Goal: Transaction & Acquisition: Purchase product/service

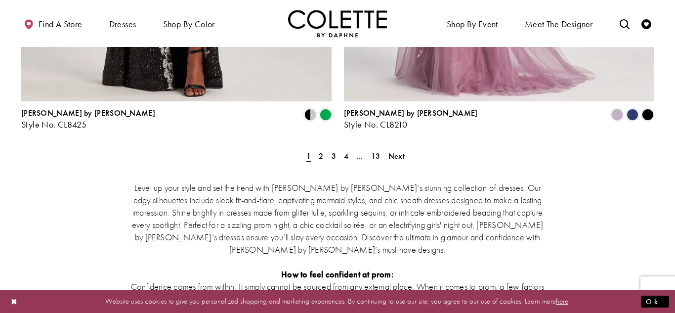
scroll to position [1902, 0]
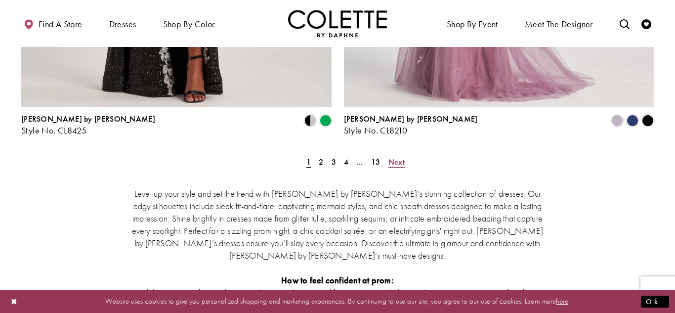
click at [398, 157] on span "Next" at bounding box center [397, 162] width 16 height 10
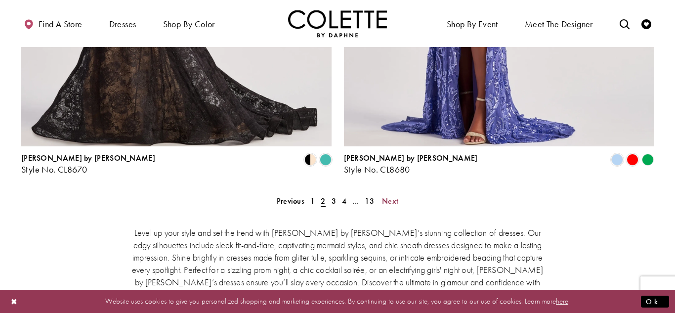
scroll to position [1863, 0]
click at [388, 196] on span "Next" at bounding box center [390, 201] width 16 height 10
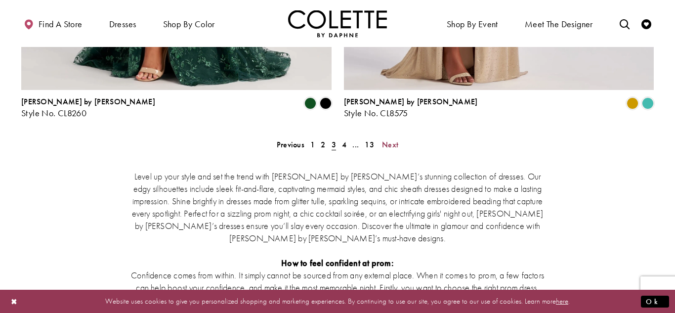
scroll to position [1921, 0]
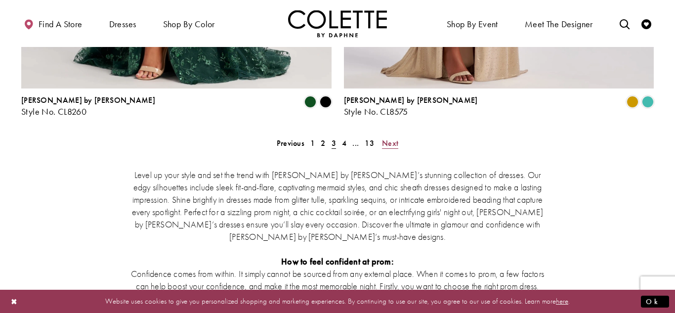
click at [388, 138] on span "Next" at bounding box center [390, 143] width 16 height 10
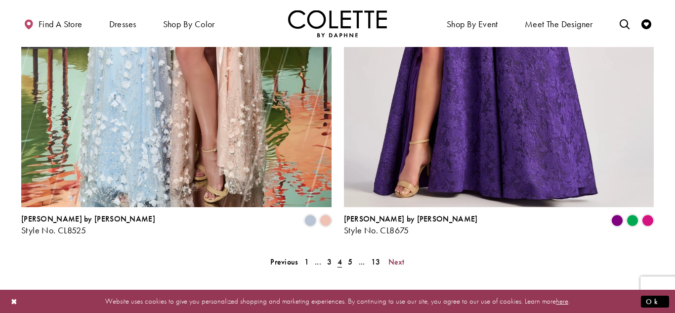
scroll to position [1857, 0]
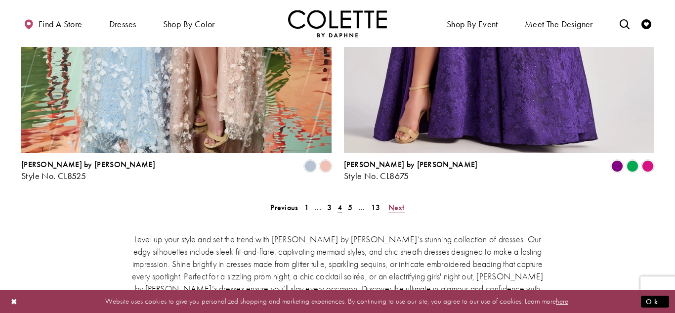
click at [391, 202] on span "Next" at bounding box center [397, 207] width 16 height 10
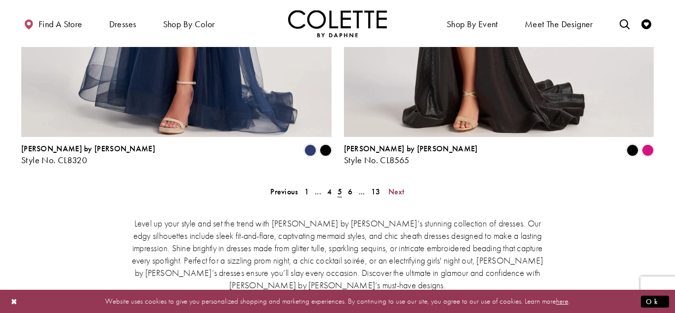
scroll to position [1886, 0]
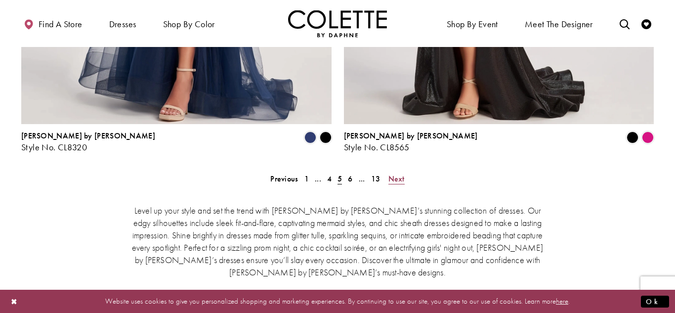
click at [391, 174] on span "Next" at bounding box center [397, 179] width 16 height 10
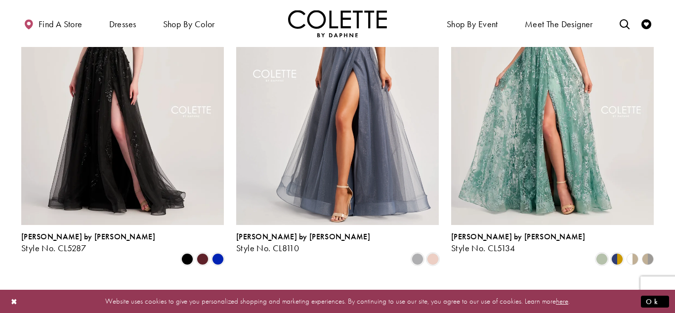
scroll to position [178, 0]
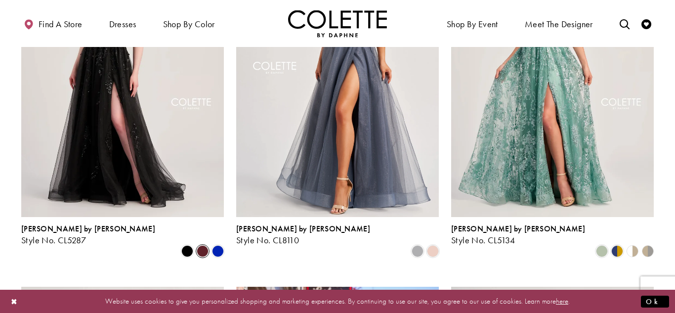
click at [204, 245] on span "Product List" at bounding box center [203, 251] width 12 height 12
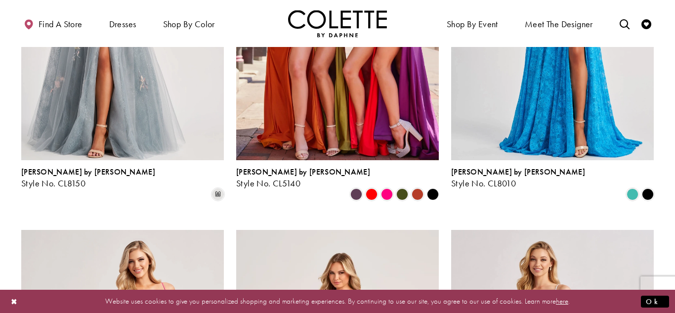
scroll to position [589, 0]
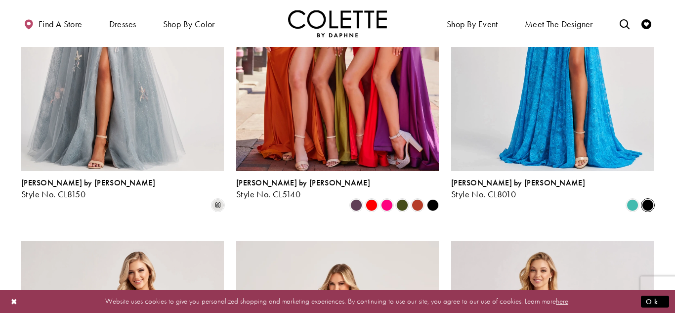
click at [648, 199] on span "Product List" at bounding box center [648, 205] width 12 height 12
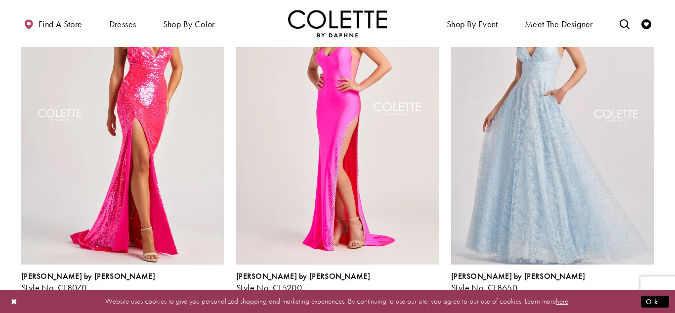
scroll to position [859, 0]
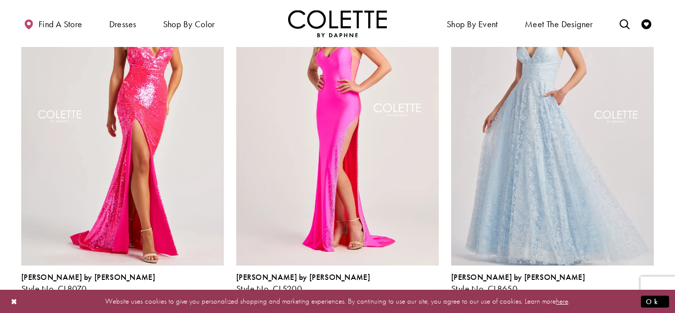
click at [647, 294] on span "Product List" at bounding box center [648, 300] width 12 height 12
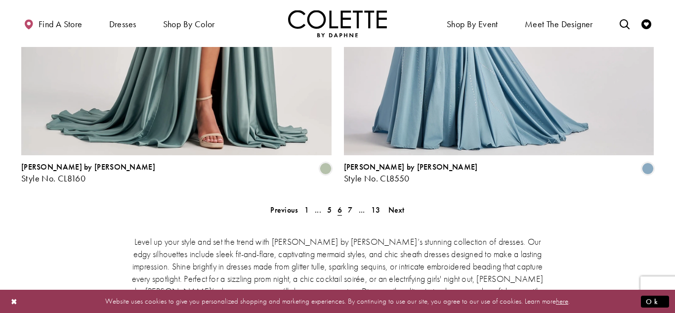
scroll to position [1862, 0]
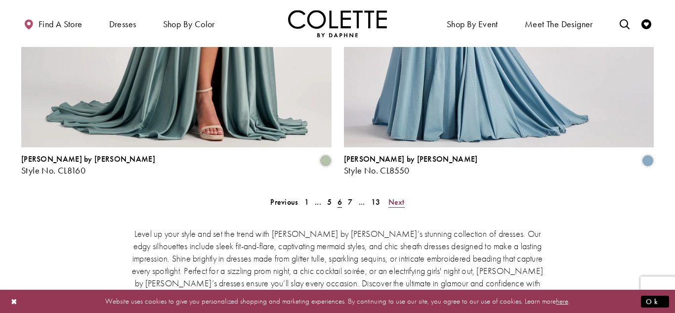
click at [401, 197] on span "Next" at bounding box center [397, 202] width 16 height 10
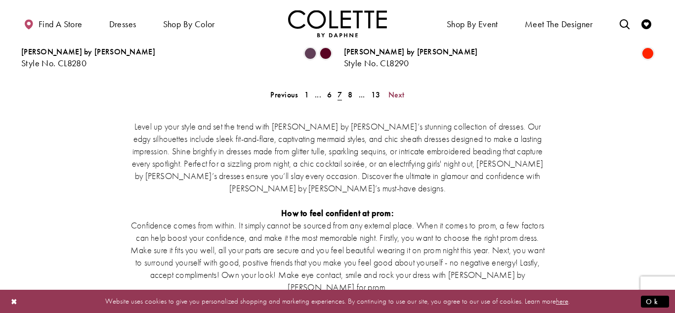
scroll to position [1940, 0]
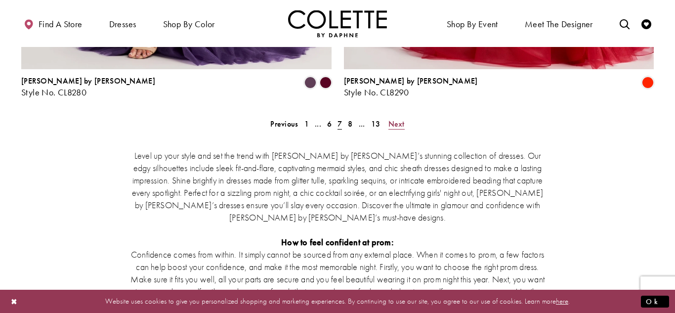
click at [400, 119] on span "Next" at bounding box center [397, 124] width 16 height 10
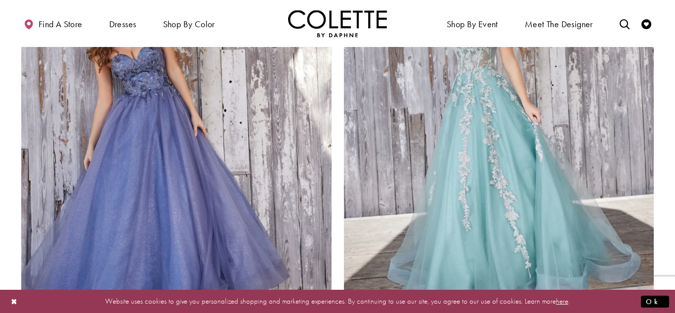
scroll to position [1712, 0]
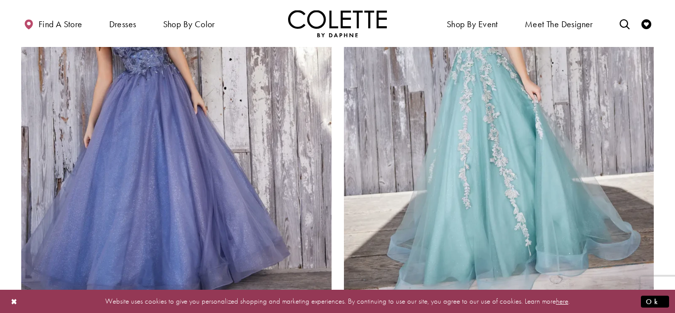
click at [617, 306] on span "Product List" at bounding box center [618, 312] width 12 height 12
click at [633, 306] on span "Product List" at bounding box center [633, 312] width 12 height 12
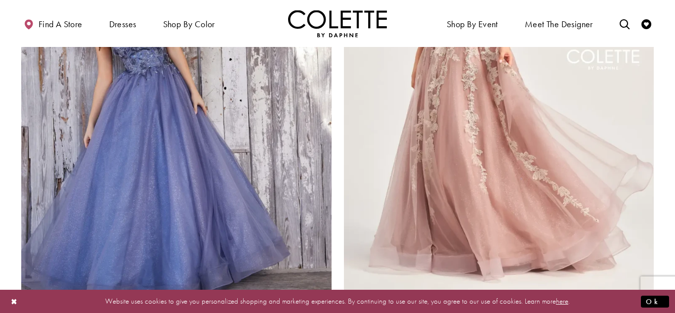
click at [651, 306] on span "Product List" at bounding box center [648, 312] width 12 height 12
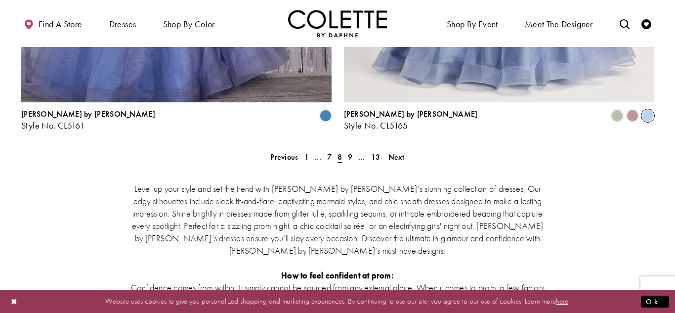
scroll to position [1906, 0]
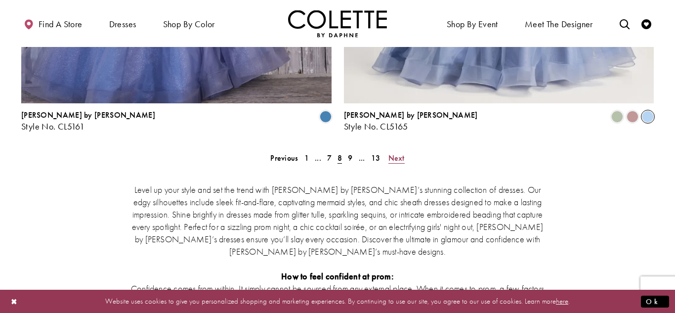
click at [399, 153] on span "Next" at bounding box center [397, 158] width 16 height 10
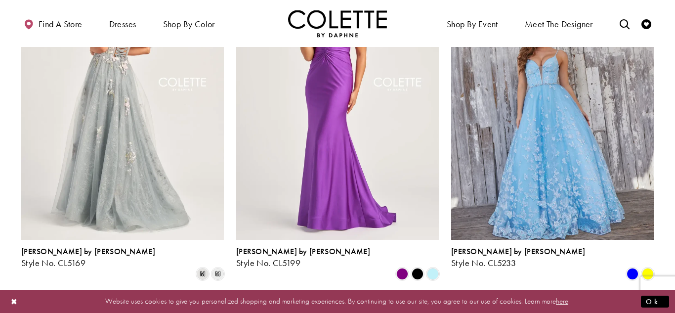
scroll to position [149, 0]
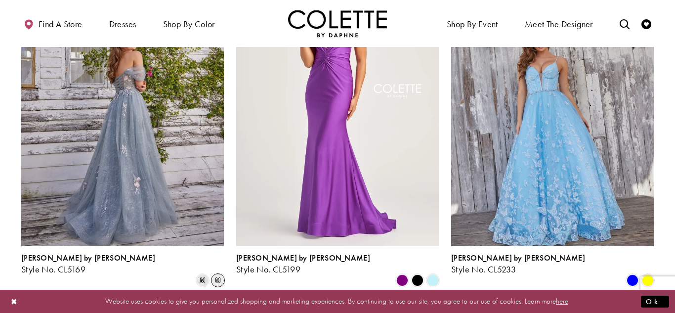
click at [218, 274] on span "m" at bounding box center [218, 280] width 12 height 12
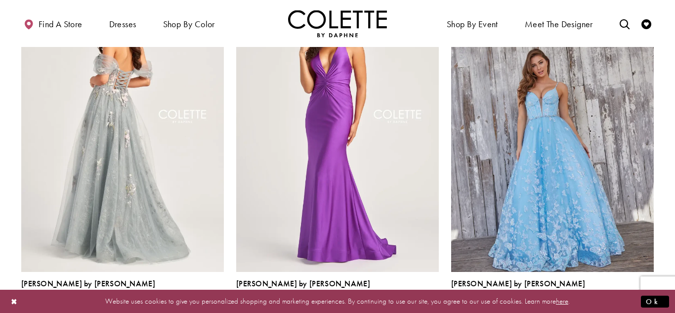
scroll to position [124, 0]
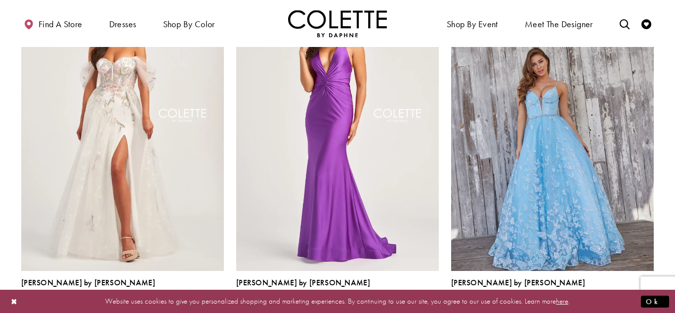
click at [203, 299] on span "m" at bounding box center [203, 305] width 12 height 12
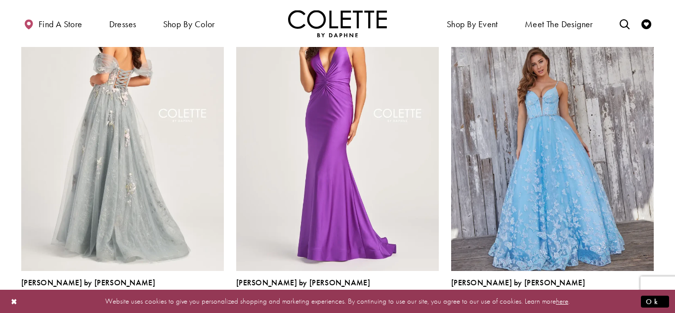
click at [204, 206] on img "Visit Colette by Daphne Style No. CL5169 Page" at bounding box center [122, 123] width 203 height 295
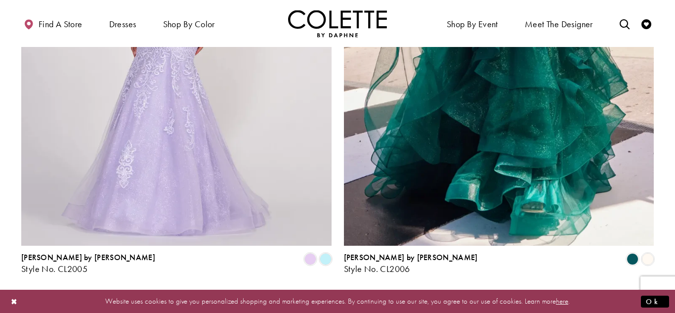
scroll to position [1800, 0]
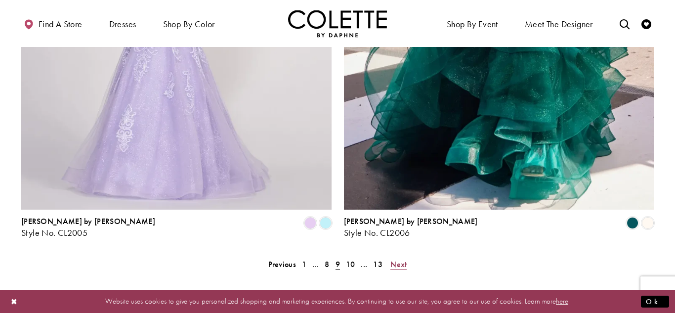
click at [401, 259] on span "Next" at bounding box center [399, 264] width 16 height 10
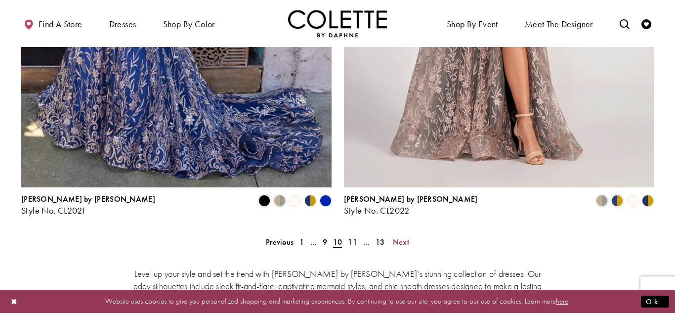
scroll to position [1834, 0]
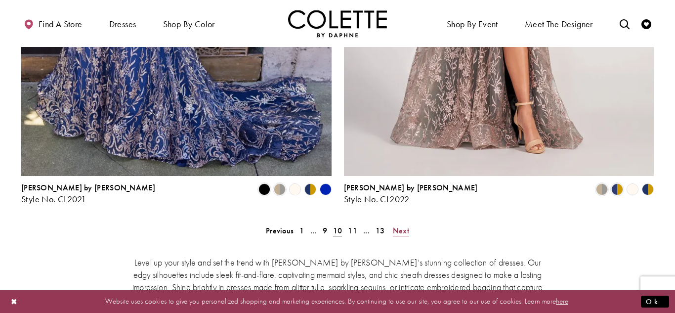
click at [401, 225] on span "Next" at bounding box center [401, 230] width 16 height 10
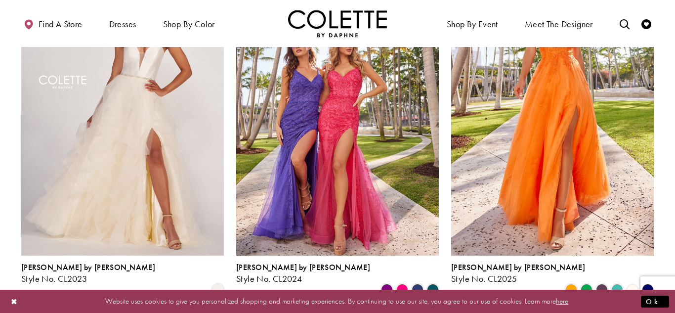
scroll to position [138, 0]
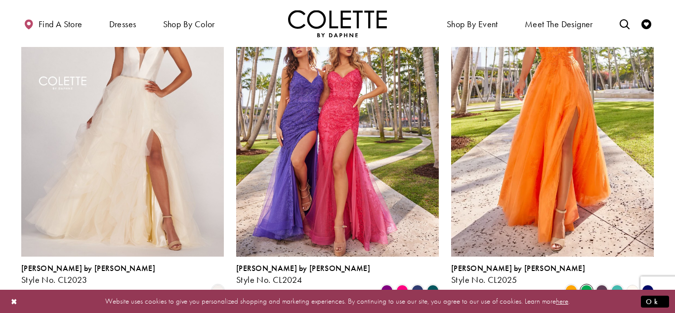
click at [587, 285] on span "Product List" at bounding box center [587, 291] width 12 height 12
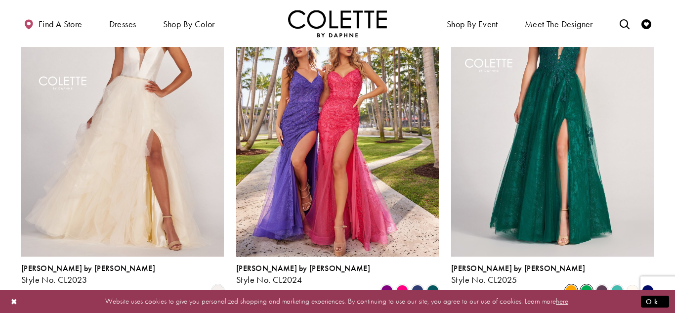
click at [572, 285] on span "Product List" at bounding box center [572, 291] width 12 height 12
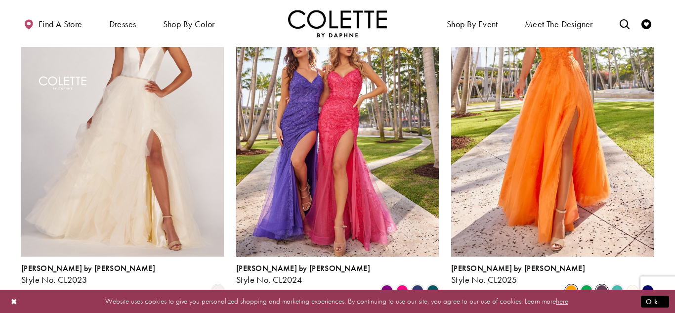
click at [604, 285] on span "Product List" at bounding box center [602, 291] width 12 height 12
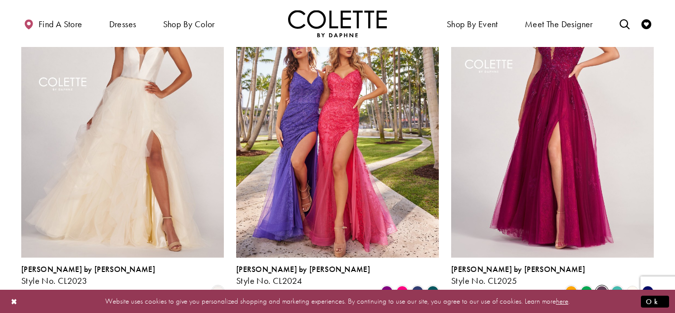
scroll to position [144, 0]
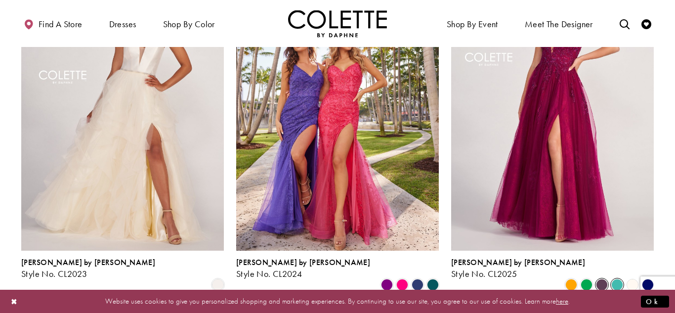
click at [616, 279] on span "Product List" at bounding box center [618, 285] width 12 height 12
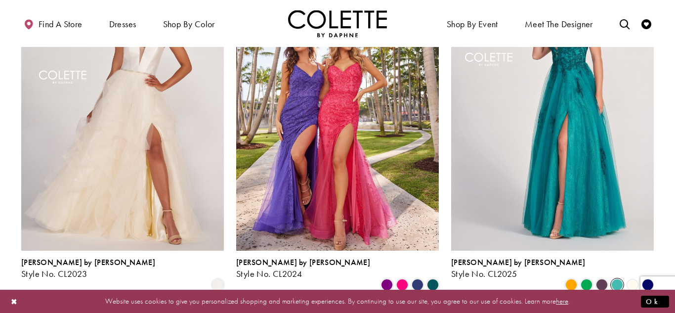
click at [630, 277] on polygon "Product List" at bounding box center [632, 284] width 15 height 15
click at [635, 277] on polygon "Product List" at bounding box center [632, 284] width 15 height 15
click at [650, 277] on polygon "Product List" at bounding box center [647, 284] width 15 height 15
click at [567, 279] on span "Product List" at bounding box center [572, 285] width 12 height 12
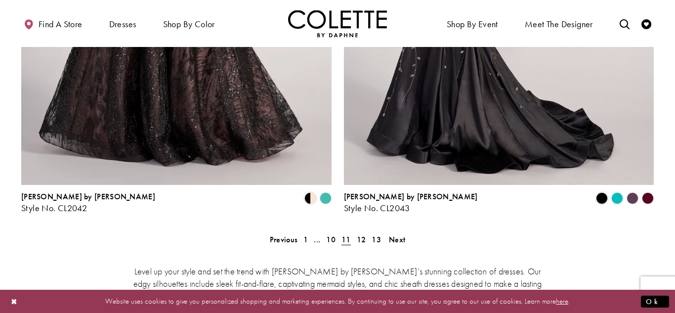
scroll to position [1828, 0]
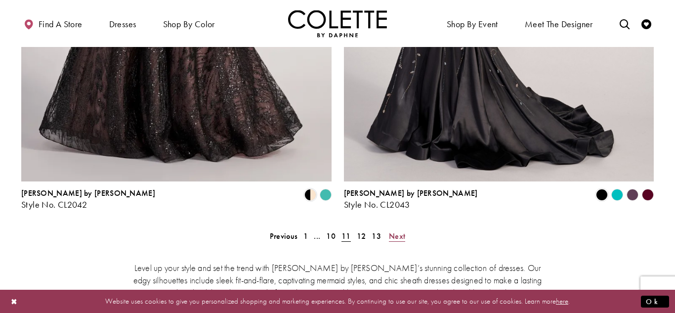
click at [396, 231] on span "Next" at bounding box center [397, 236] width 16 height 10
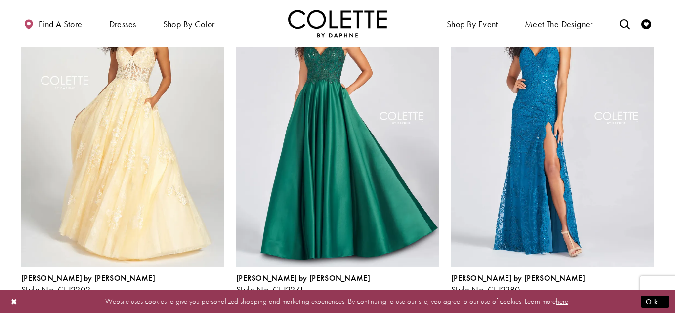
scroll to position [864, 0]
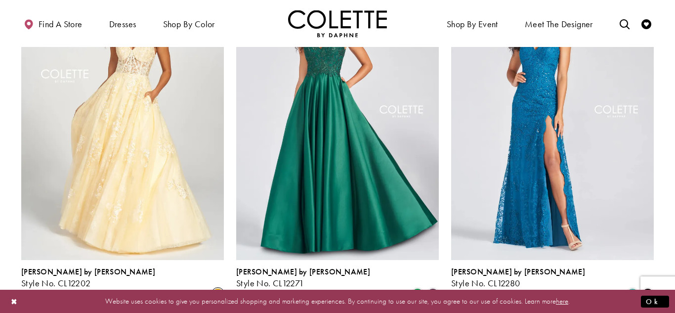
click at [219, 288] on span "Product List" at bounding box center [218, 294] width 12 height 12
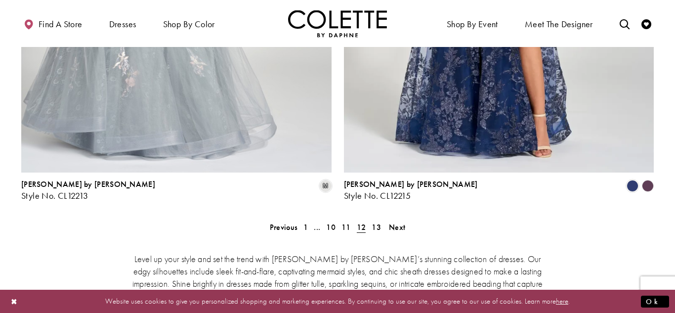
scroll to position [1835, 0]
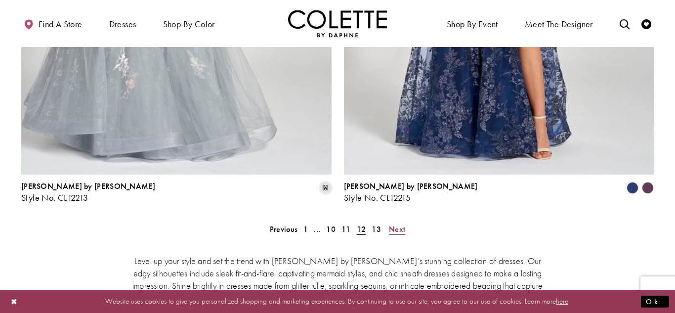
click at [396, 224] on span "Next" at bounding box center [397, 229] width 16 height 10
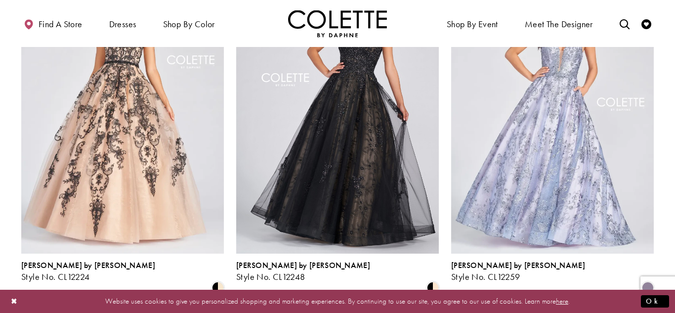
scroll to position [501, 0]
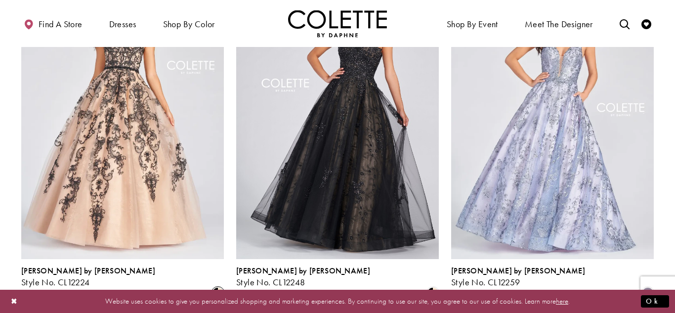
click at [216, 287] on span "Product List" at bounding box center [218, 293] width 12 height 12
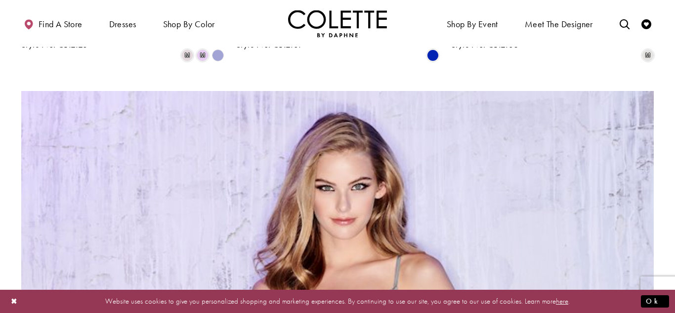
scroll to position [1057, 0]
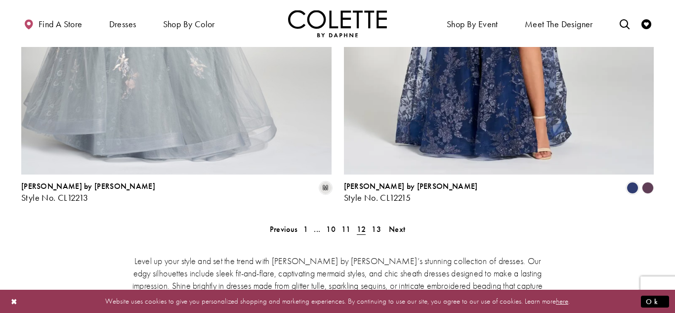
scroll to position [53, 0]
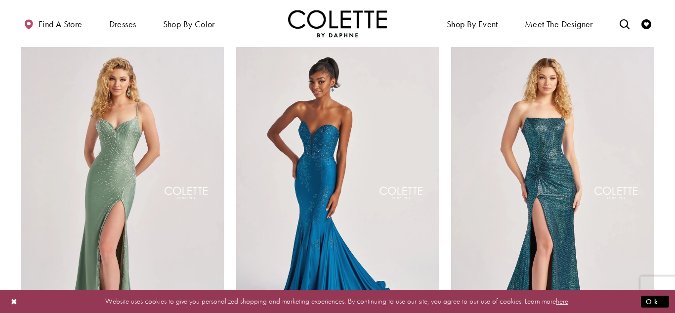
scroll to position [1863, 0]
